Goal: Navigation & Orientation: Find specific page/section

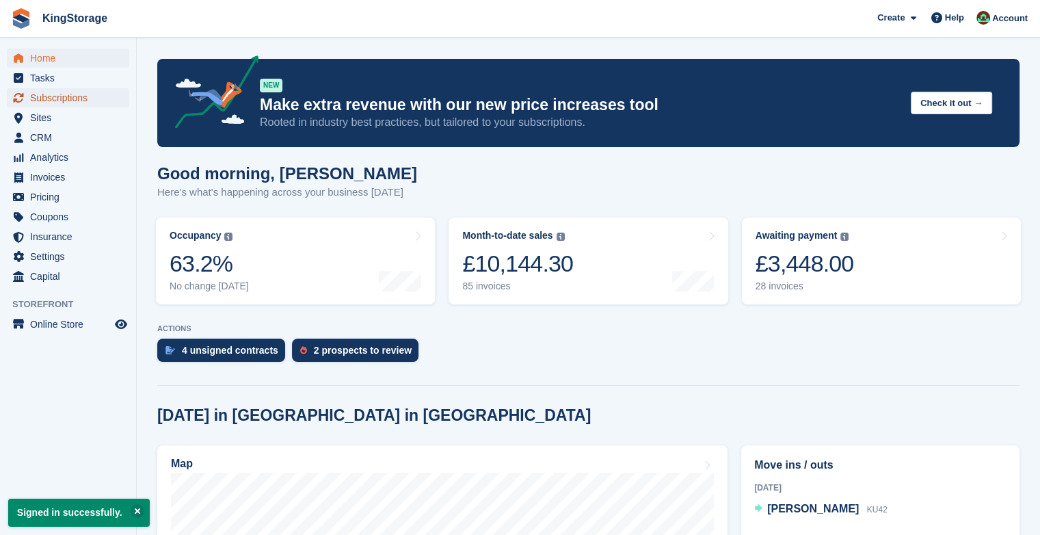
click at [81, 101] on span "Subscriptions" at bounding box center [71, 97] width 82 height 19
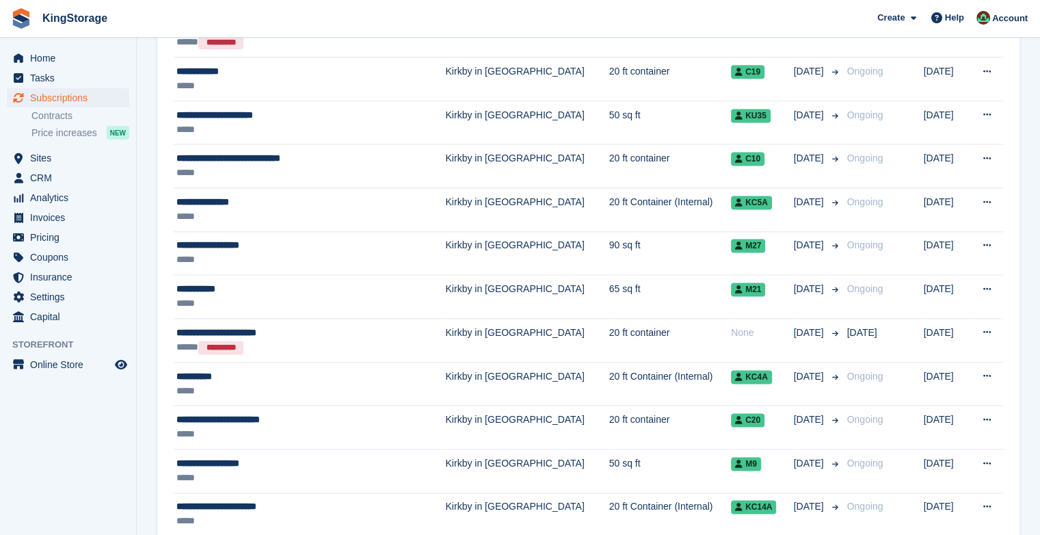
scroll to position [1931, 0]
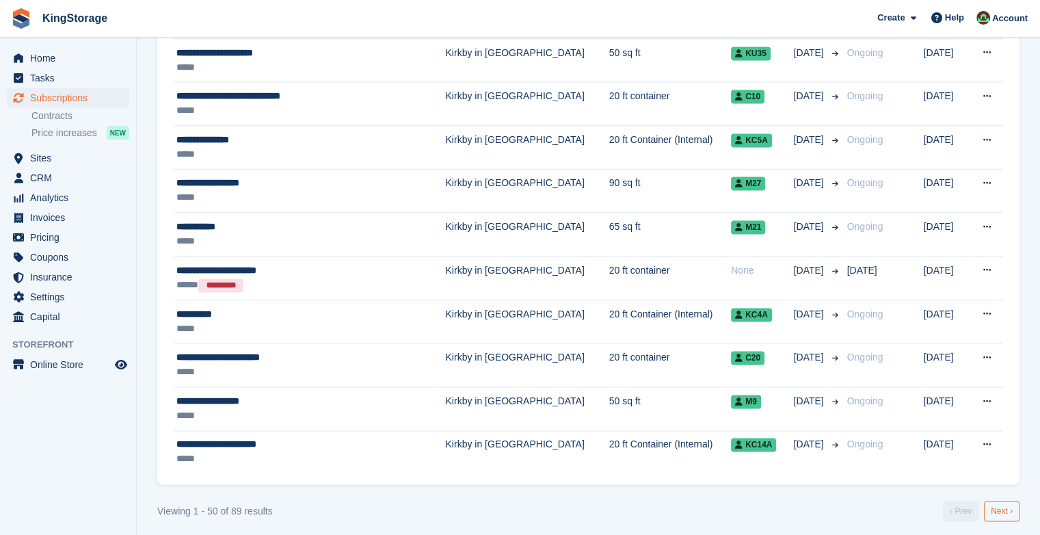
click at [1001, 503] on link "Next ›" at bounding box center [1002, 511] width 36 height 21
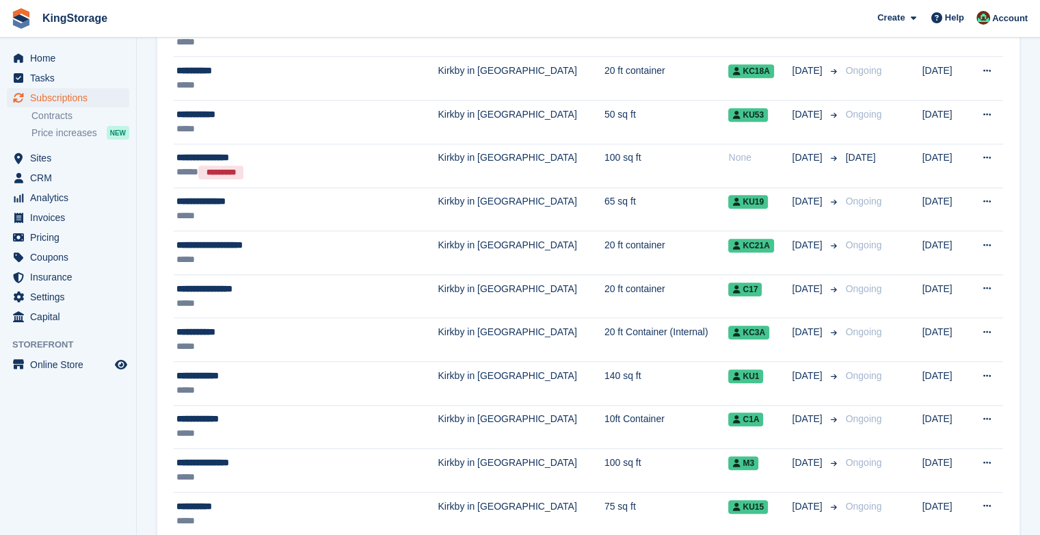
scroll to position [947, 0]
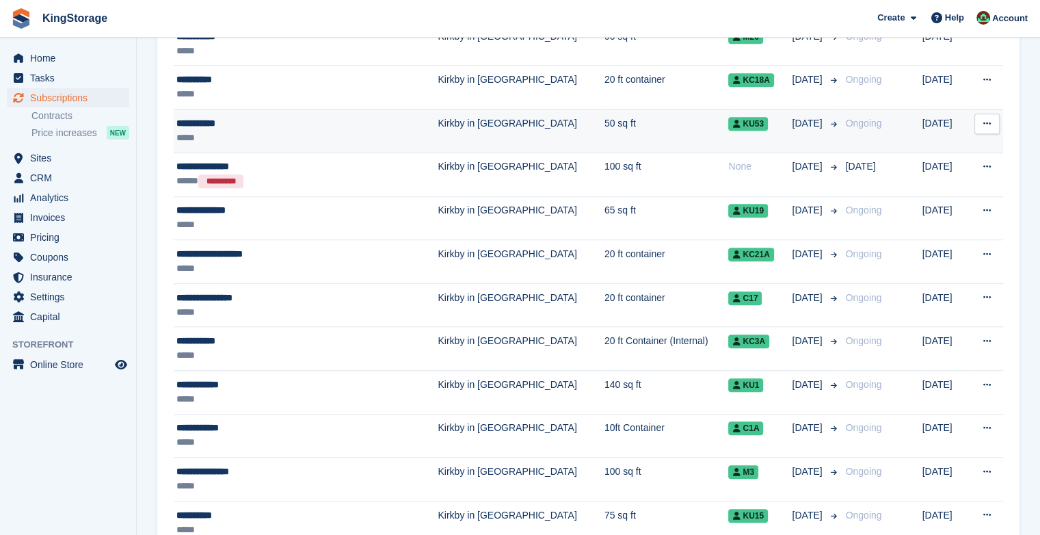
click at [438, 123] on td "Kirkby in [GEOGRAPHIC_DATA]" at bounding box center [521, 131] width 166 height 44
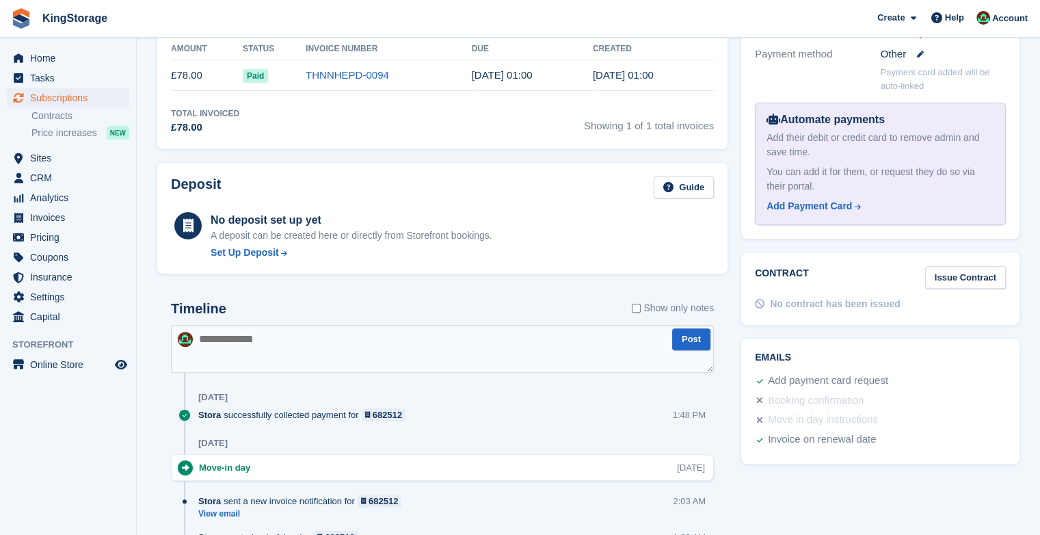
scroll to position [466, 0]
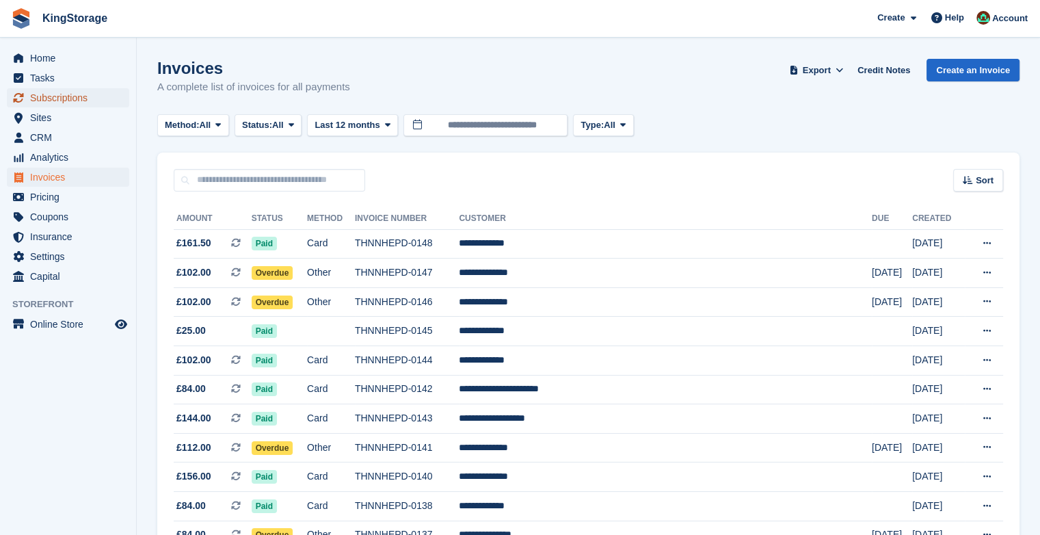
click at [61, 96] on span "Subscriptions" at bounding box center [71, 97] width 82 height 19
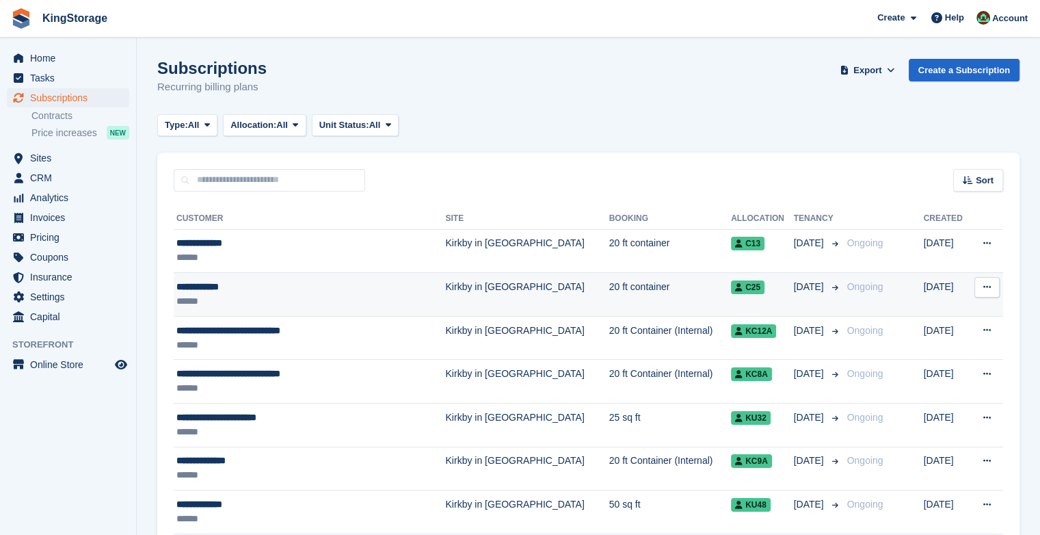
click at [228, 287] on div "**********" at bounding box center [290, 287] width 228 height 14
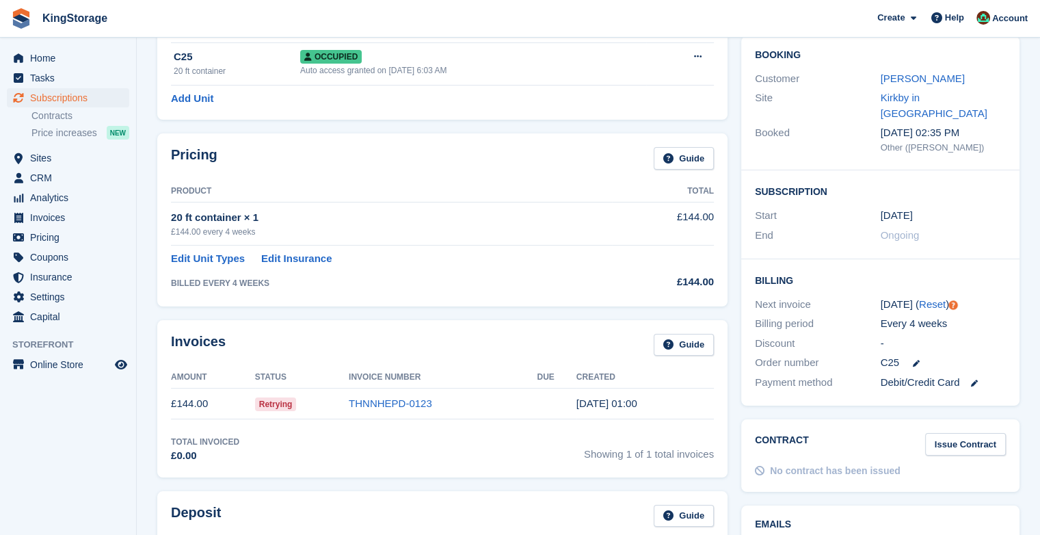
scroll to position [172, 0]
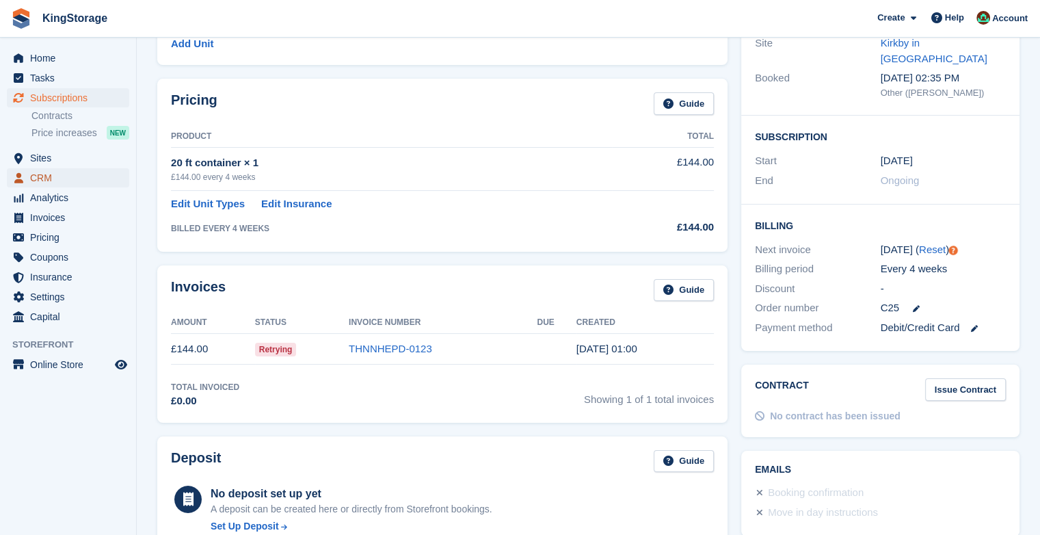
click at [62, 181] on span "CRM" at bounding box center [71, 177] width 82 height 19
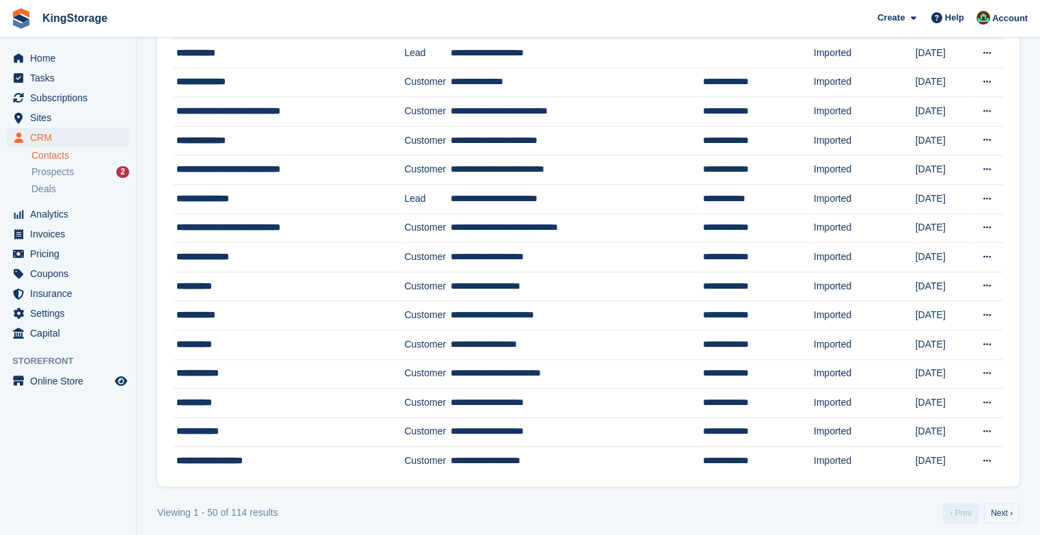
scroll to position [1160, 0]
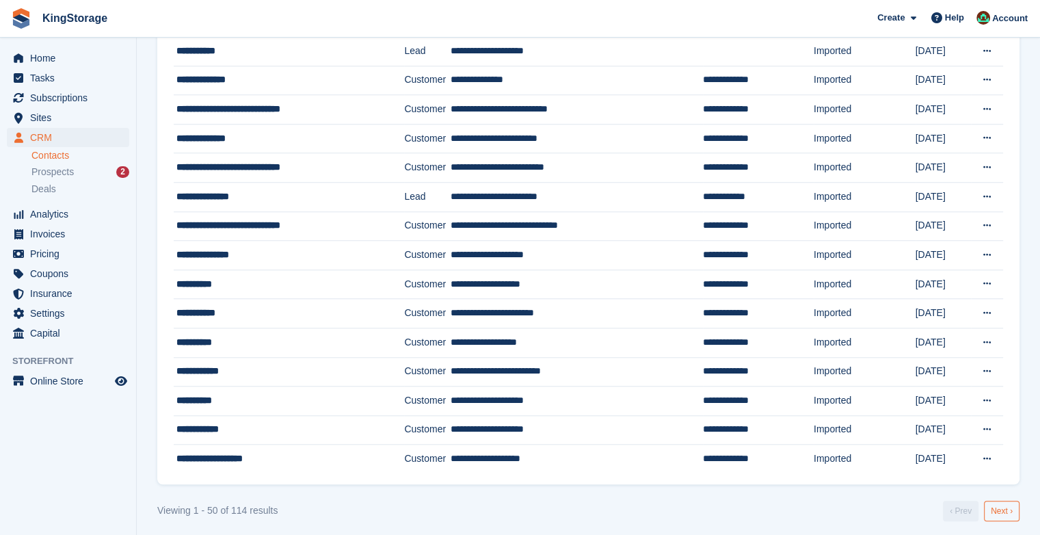
click at [1004, 508] on link "Next ›" at bounding box center [1002, 511] width 36 height 21
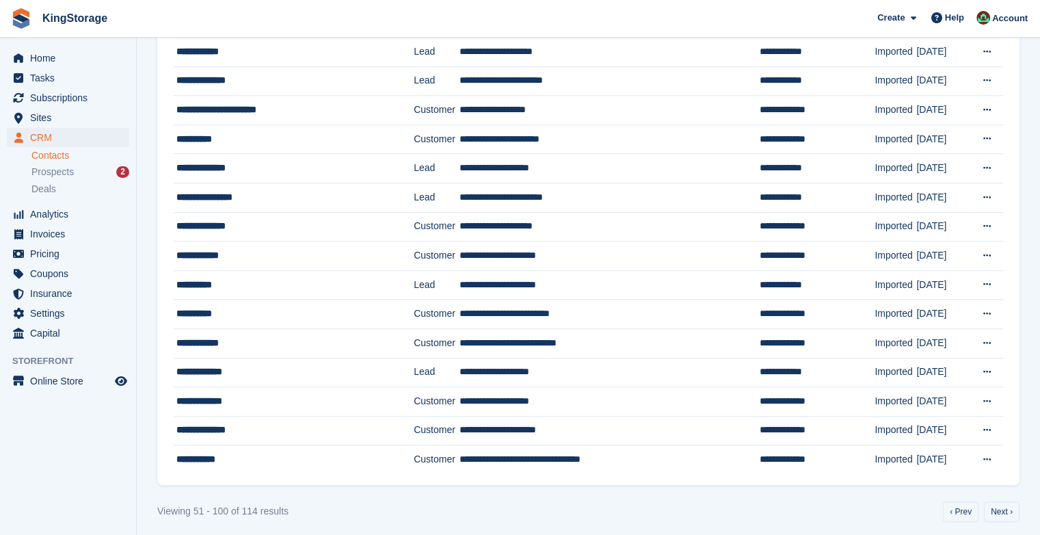
scroll to position [1160, 0]
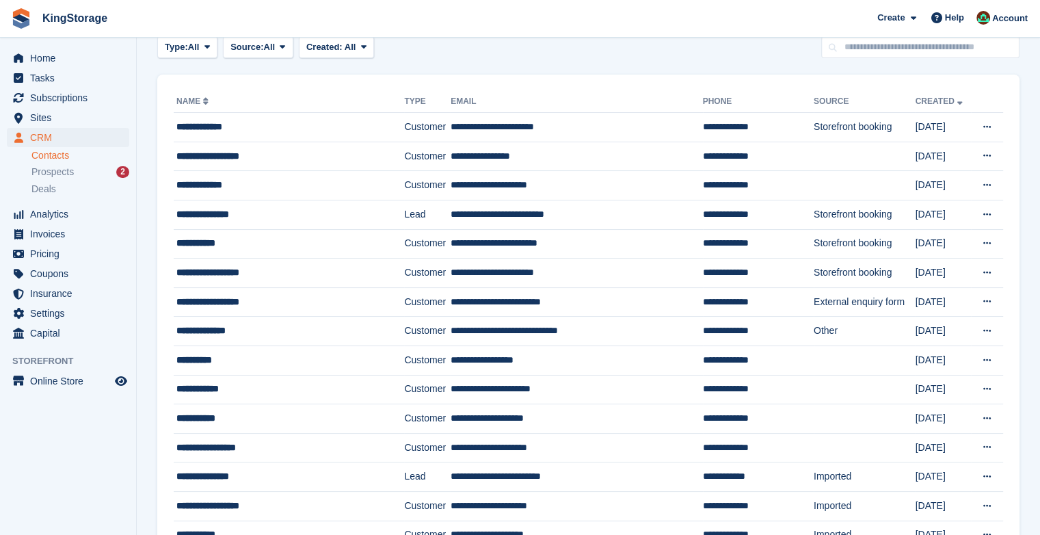
scroll to position [57, 0]
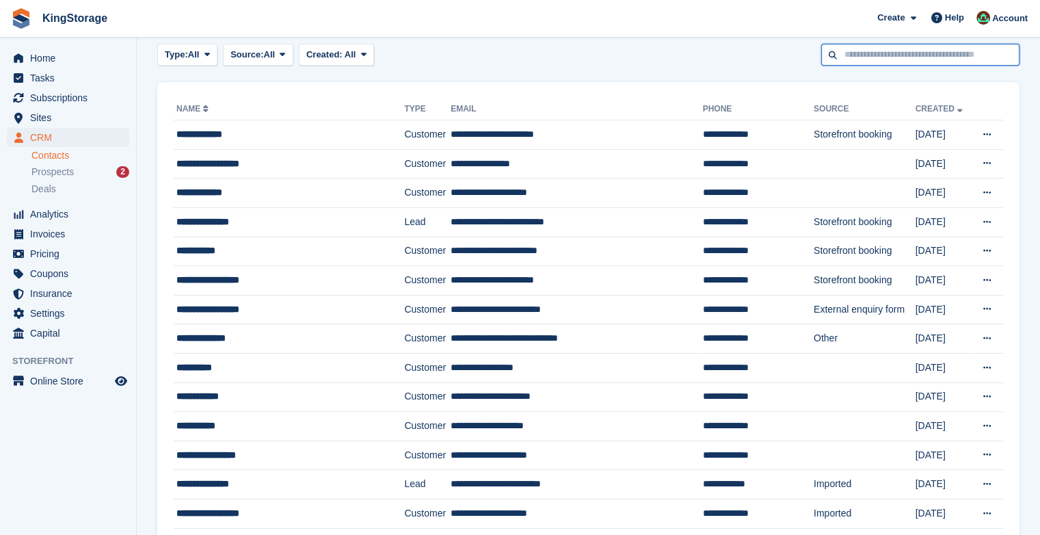
click at [908, 56] on input "text" at bounding box center [921, 55] width 198 height 23
type input "****"
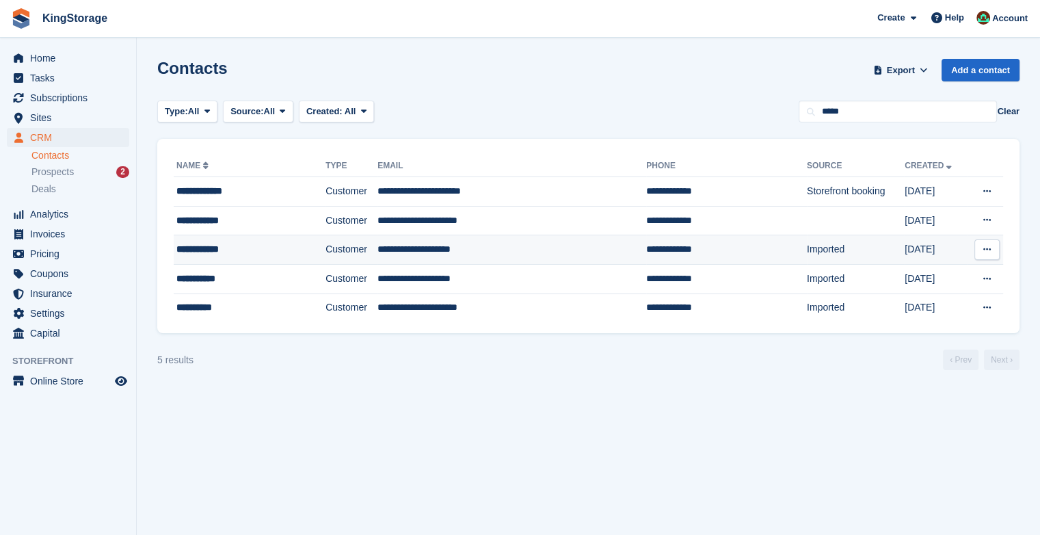
click at [408, 245] on td "**********" at bounding box center [512, 249] width 269 height 29
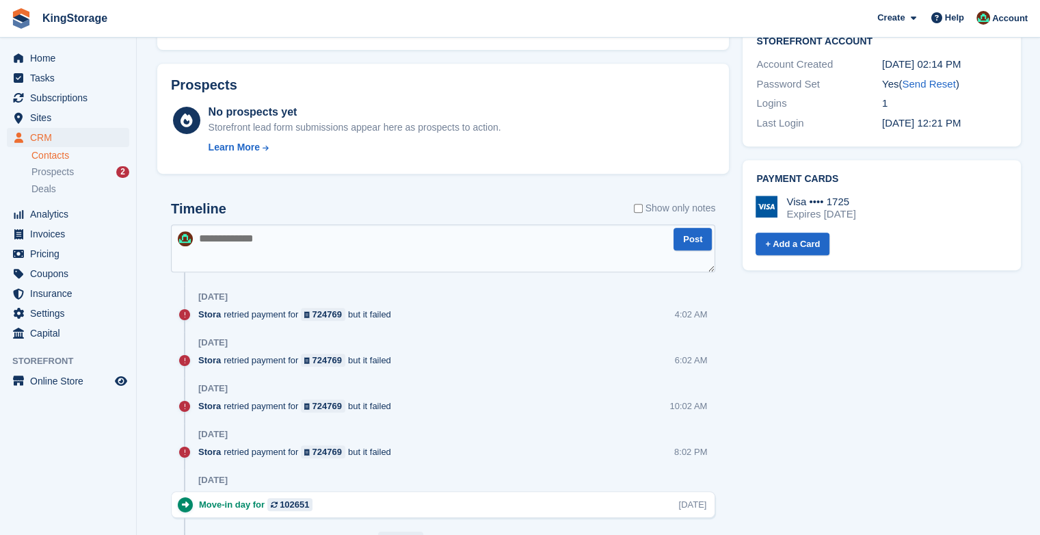
scroll to position [568, 0]
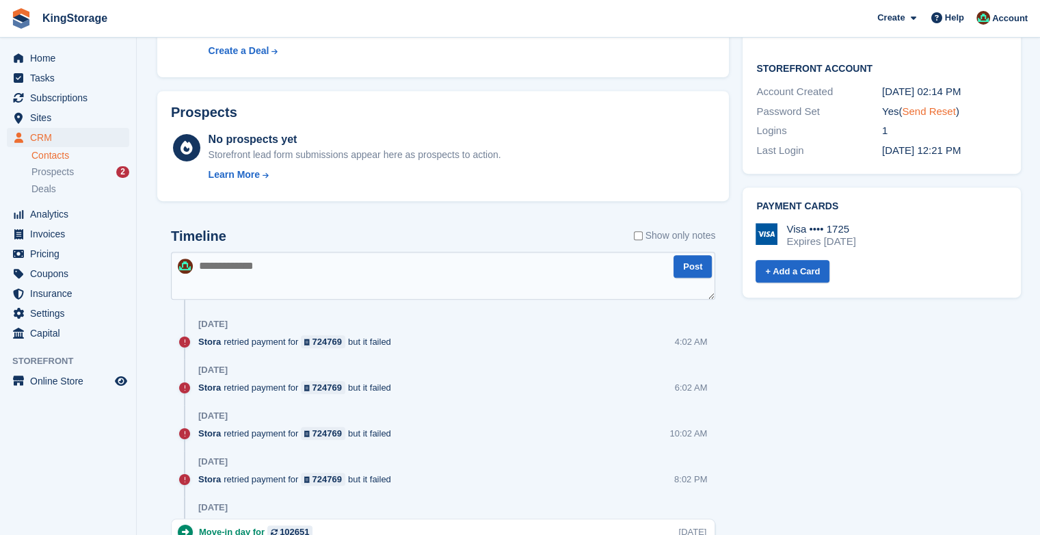
click at [934, 105] on link "Send Reset" at bounding box center [928, 111] width 53 height 12
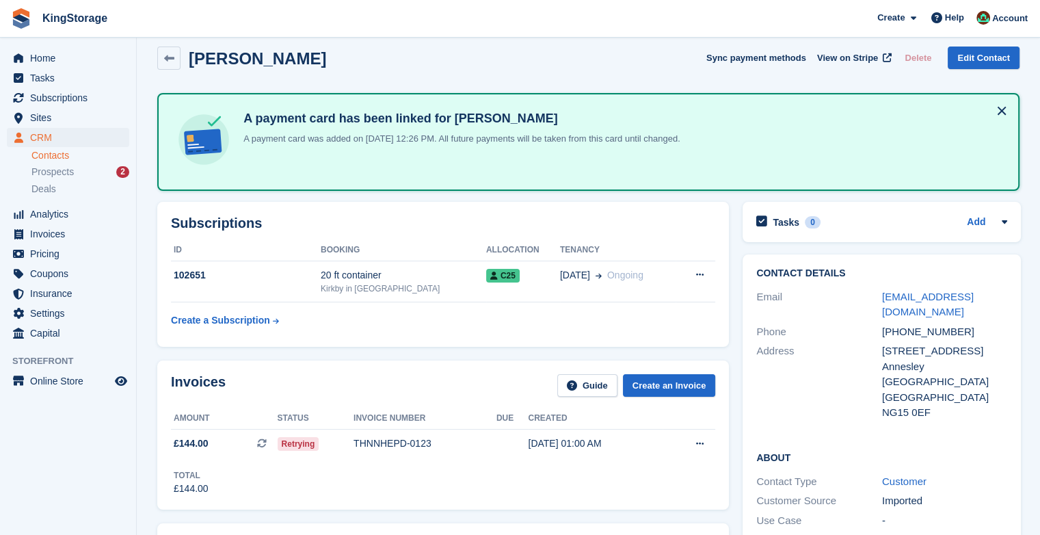
scroll to position [0, 0]
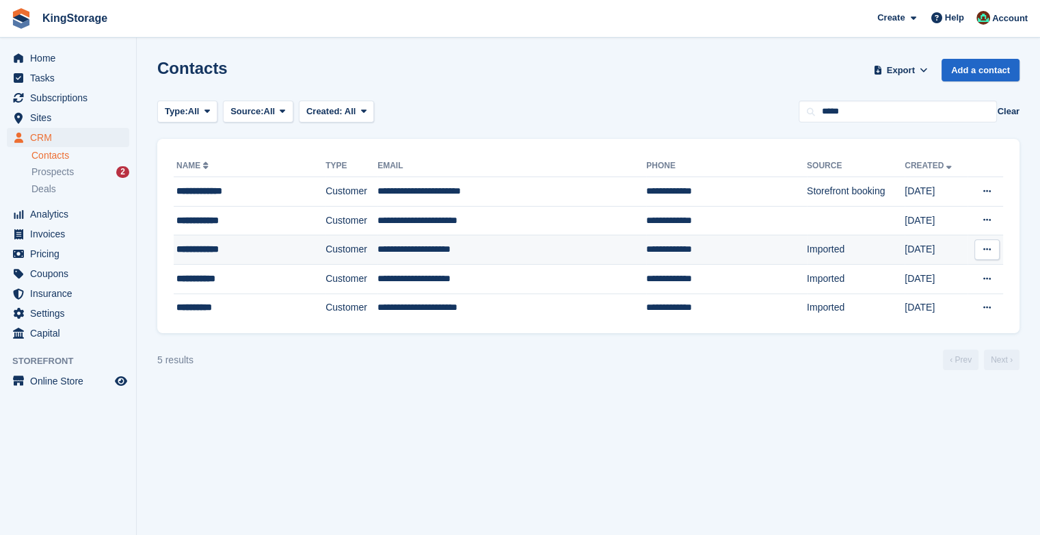
click at [234, 250] on div "**********" at bounding box center [235, 249] width 119 height 14
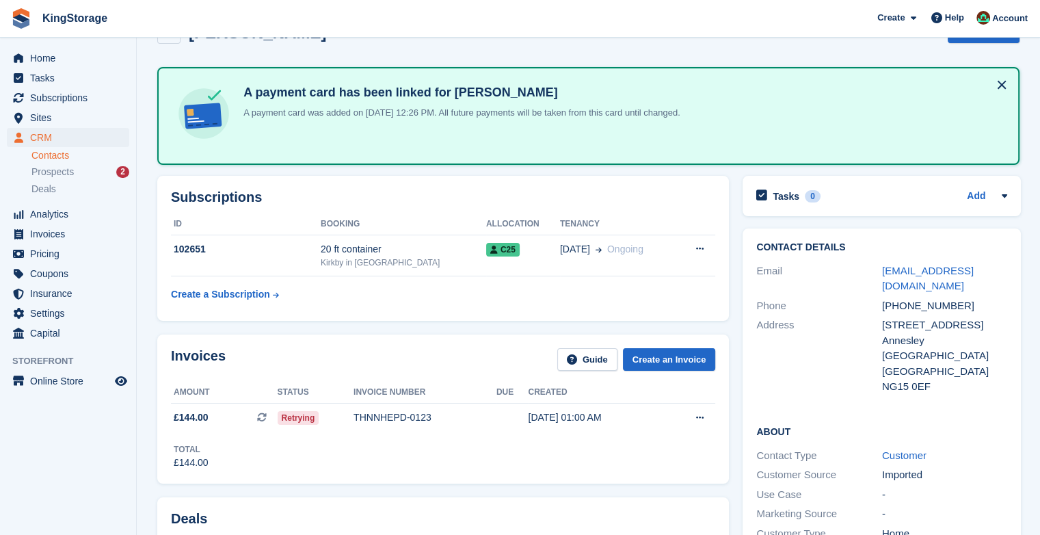
scroll to position [35, 0]
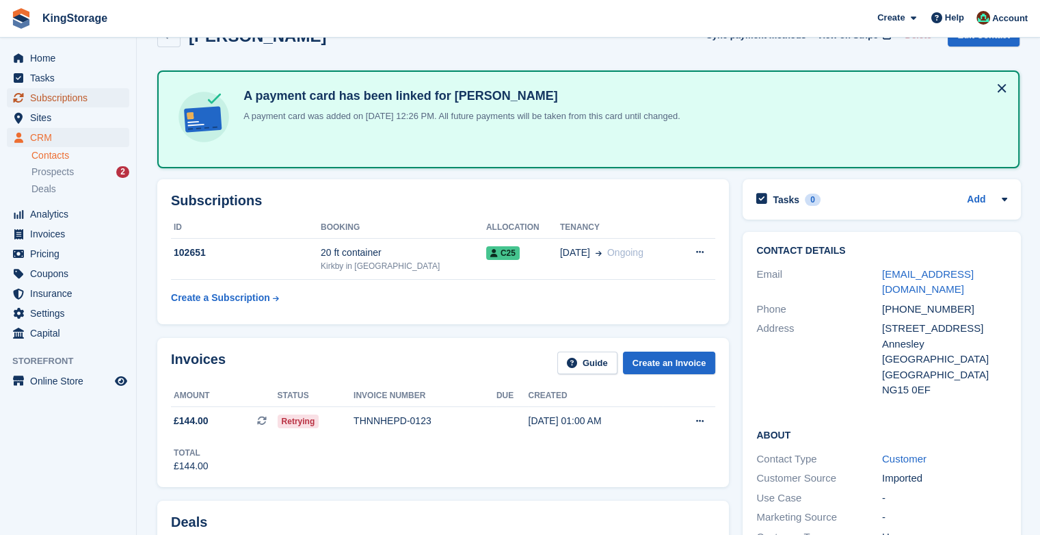
click at [66, 104] on span "Subscriptions" at bounding box center [71, 97] width 82 height 19
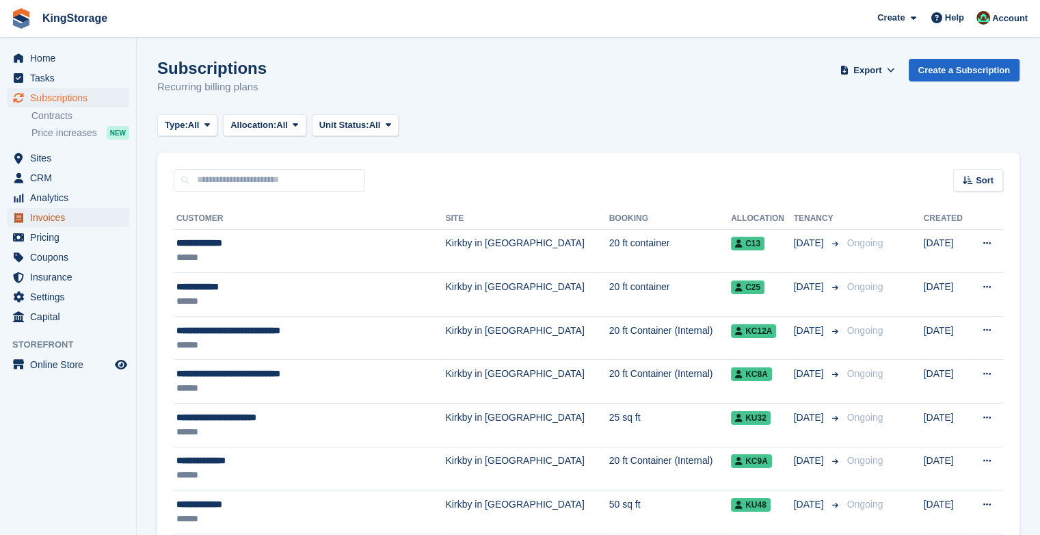
click at [53, 226] on span "Invoices" at bounding box center [71, 217] width 82 height 19
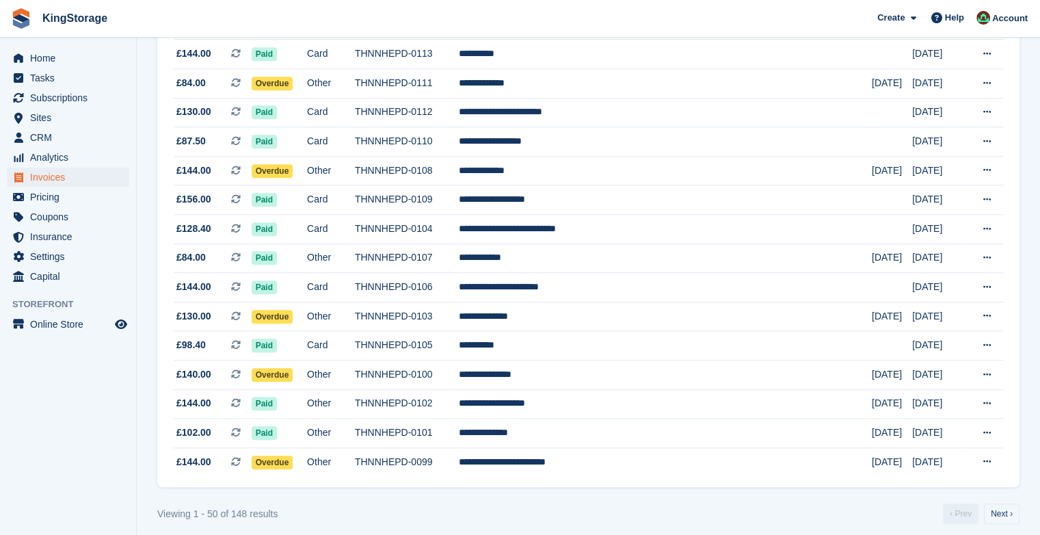
scroll to position [1226, 0]
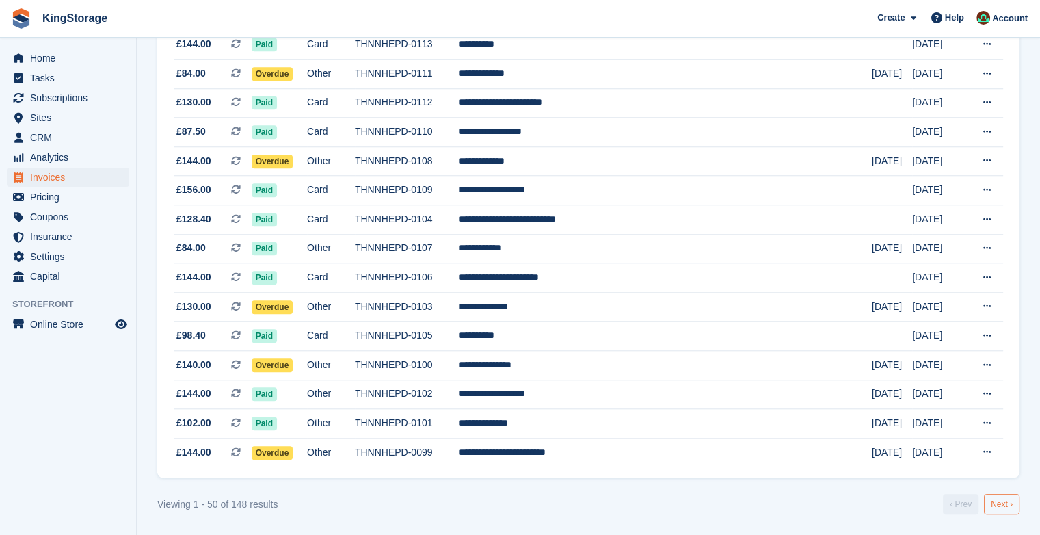
click at [1004, 506] on link "Next ›" at bounding box center [1002, 504] width 36 height 21
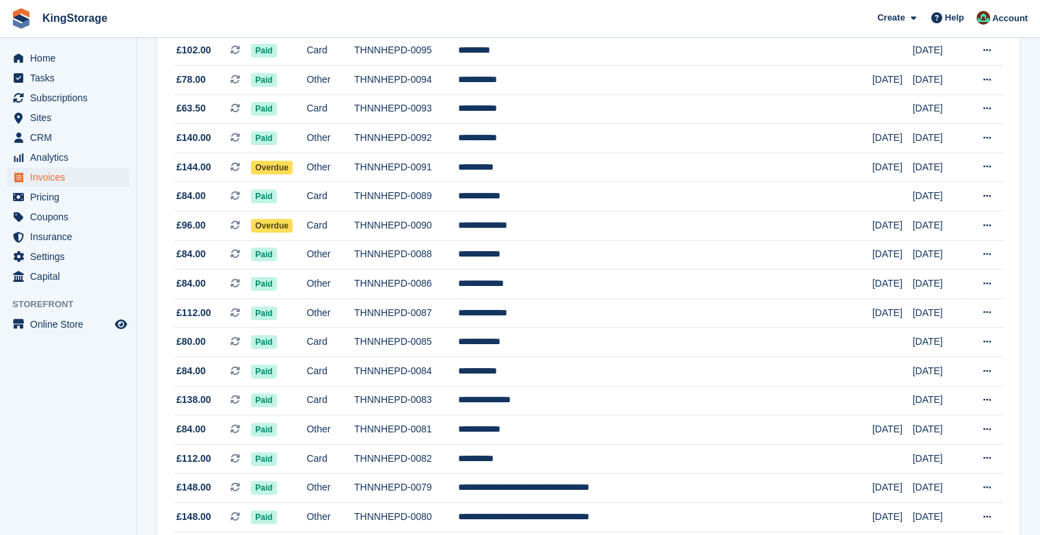
scroll to position [267, 0]
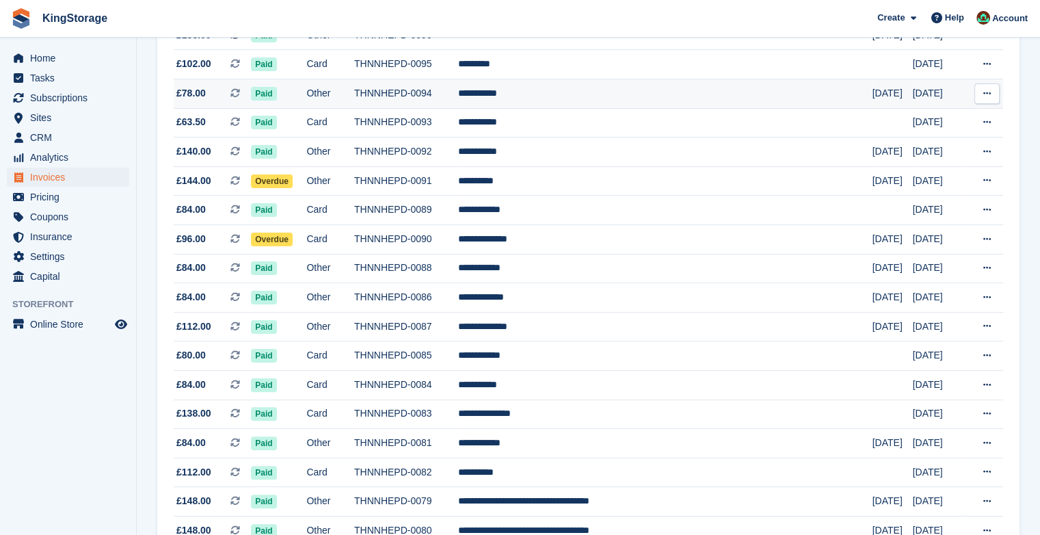
click at [550, 90] on td "**********" at bounding box center [665, 93] width 415 height 29
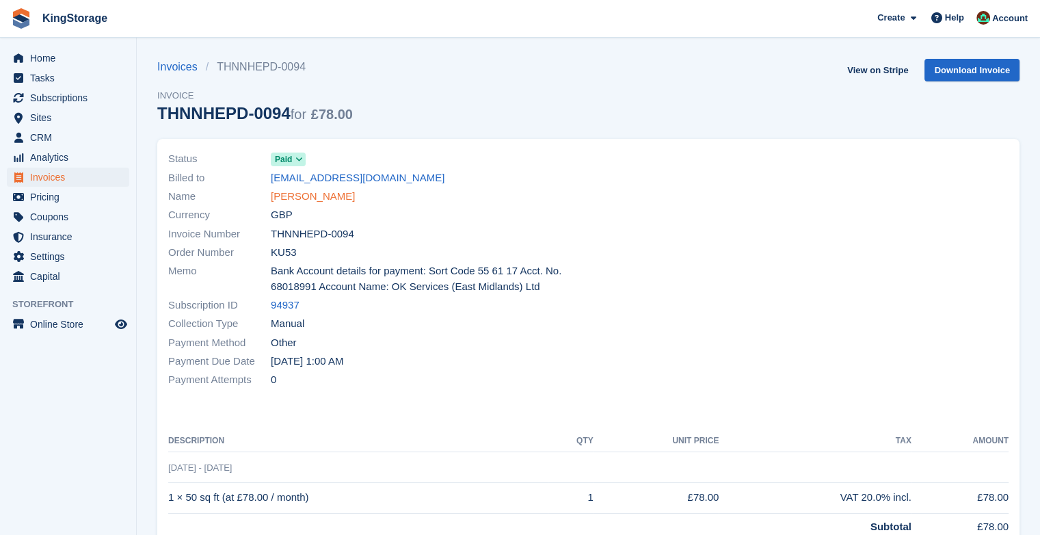
click at [309, 196] on link "Martin Gist" at bounding box center [313, 197] width 84 height 16
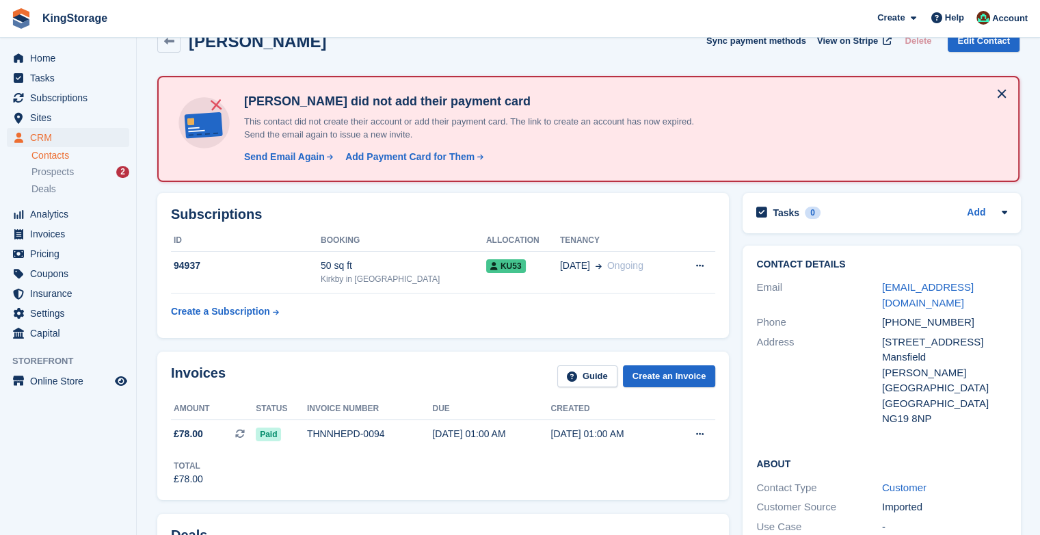
scroll to position [27, 0]
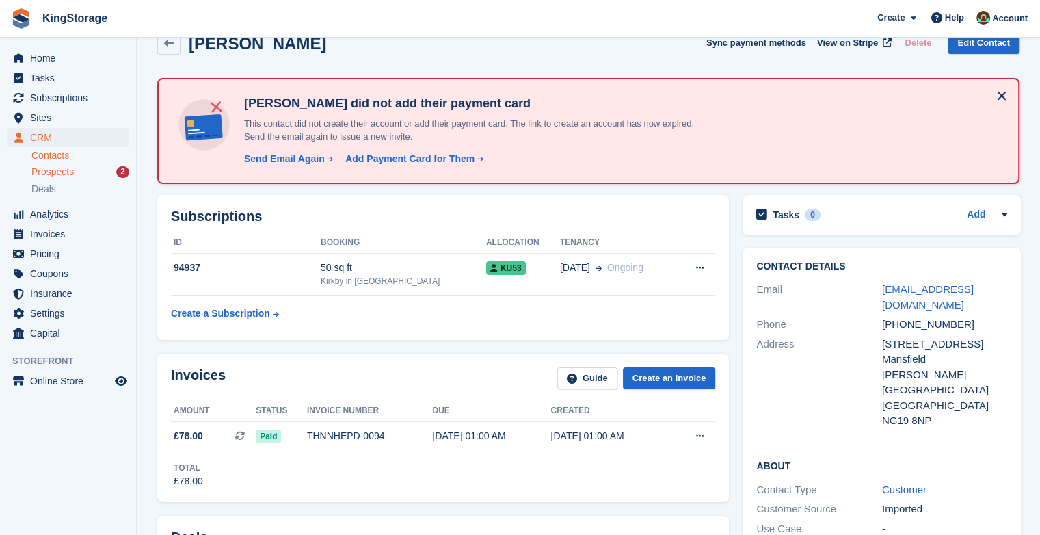
click at [47, 171] on span "Prospects" at bounding box center [52, 172] width 42 height 13
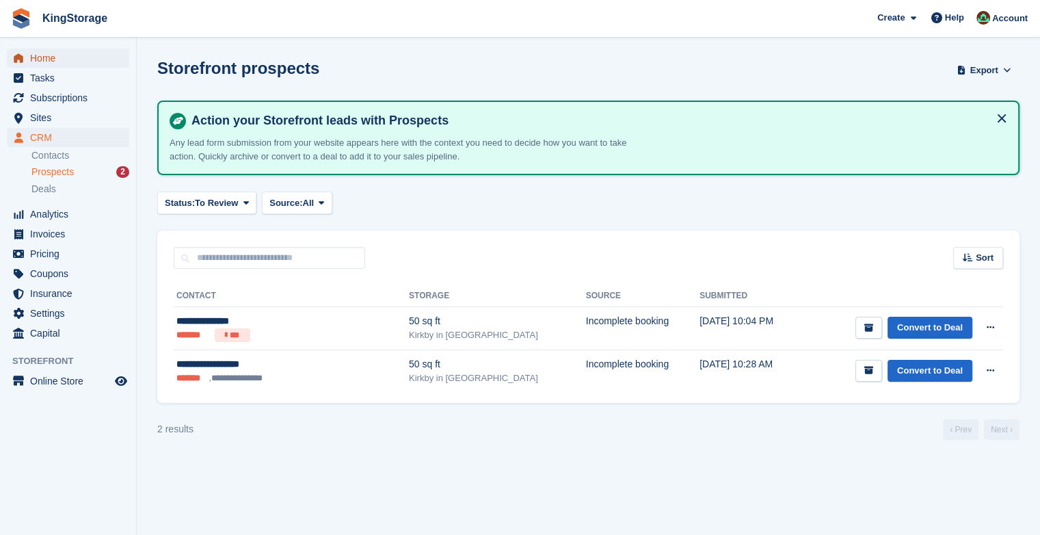
click at [33, 59] on span "Home" at bounding box center [71, 58] width 82 height 19
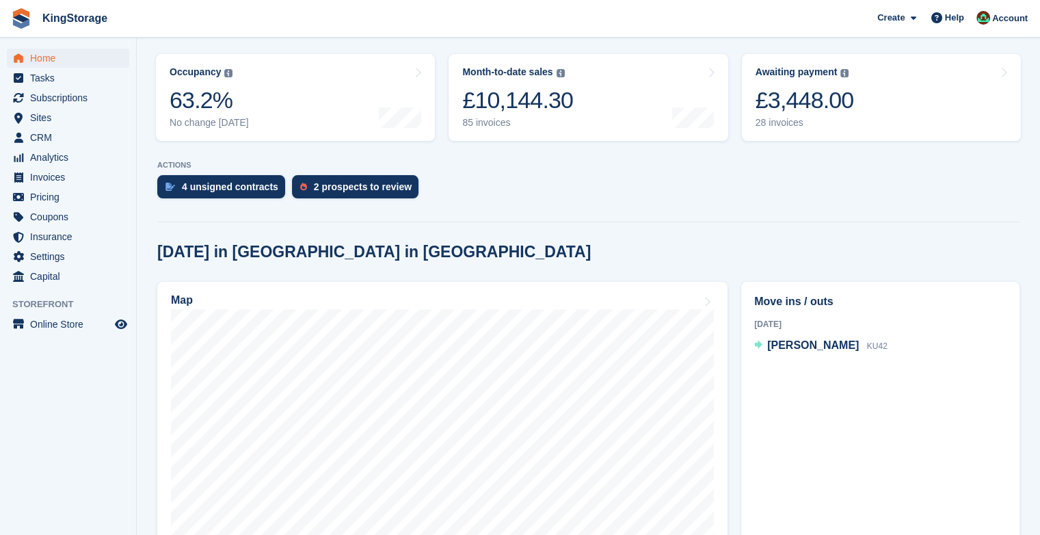
scroll to position [164, 0]
click at [804, 349] on span "[PERSON_NAME]" at bounding box center [814, 345] width 92 height 12
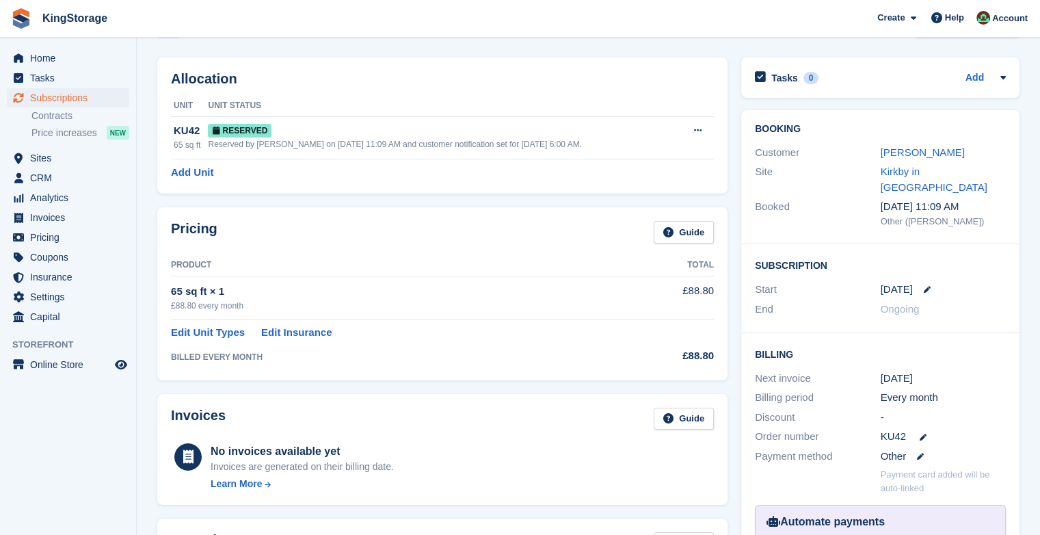
scroll to position [41, 0]
